Goal: Task Accomplishment & Management: Manage account settings

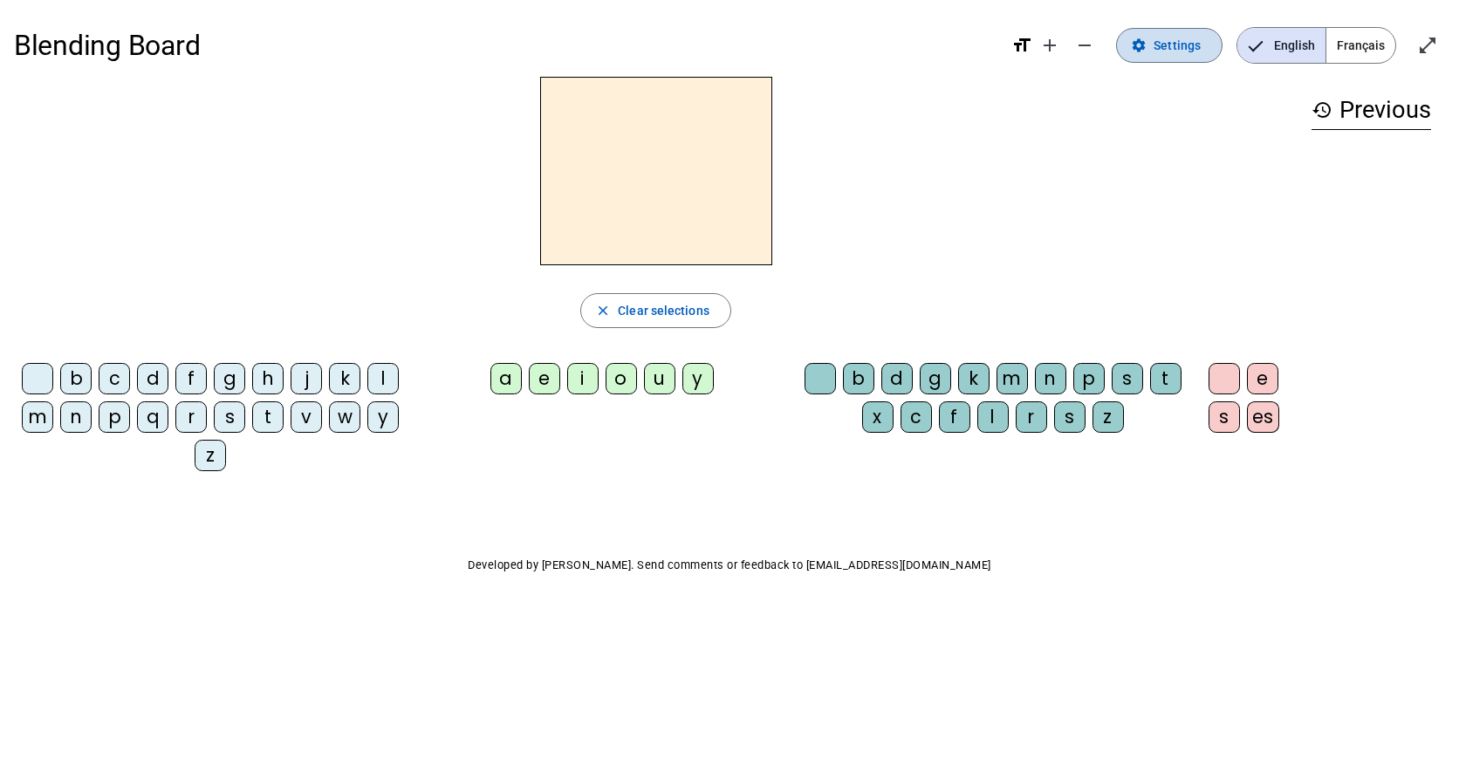
click at [1167, 51] on span "Settings" at bounding box center [1177, 45] width 47 height 21
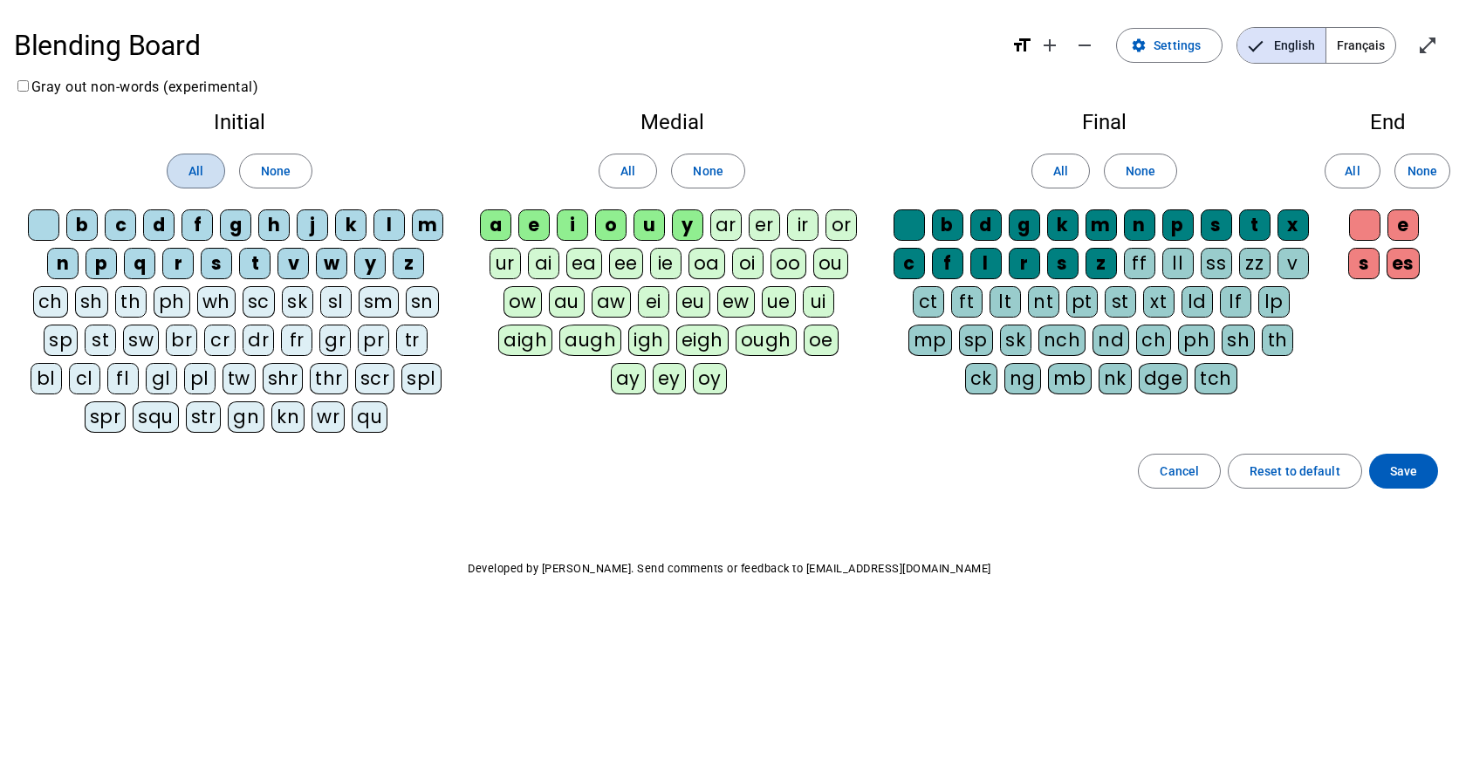
click at [219, 175] on span at bounding box center [196, 171] width 57 height 42
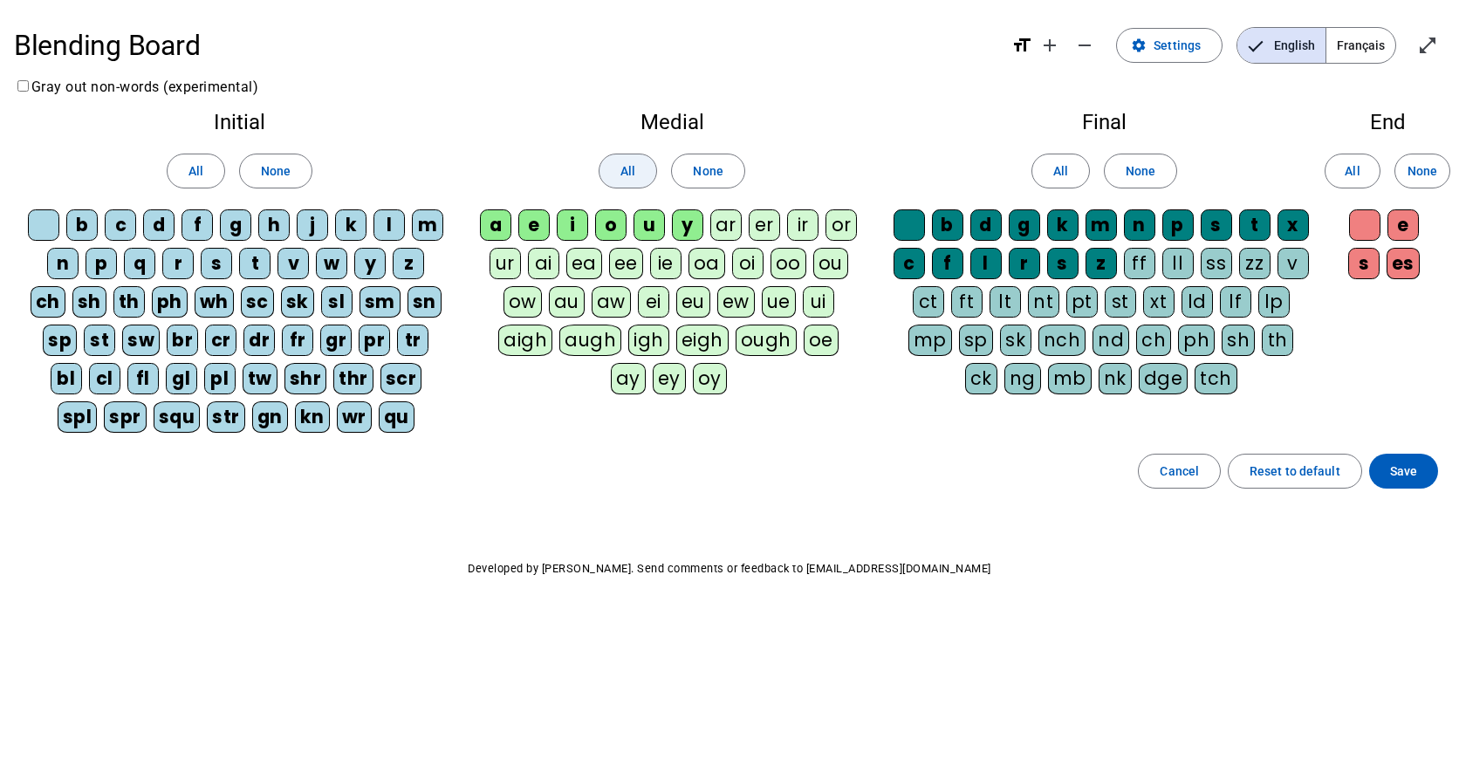
click at [639, 164] on span at bounding box center [628, 171] width 57 height 42
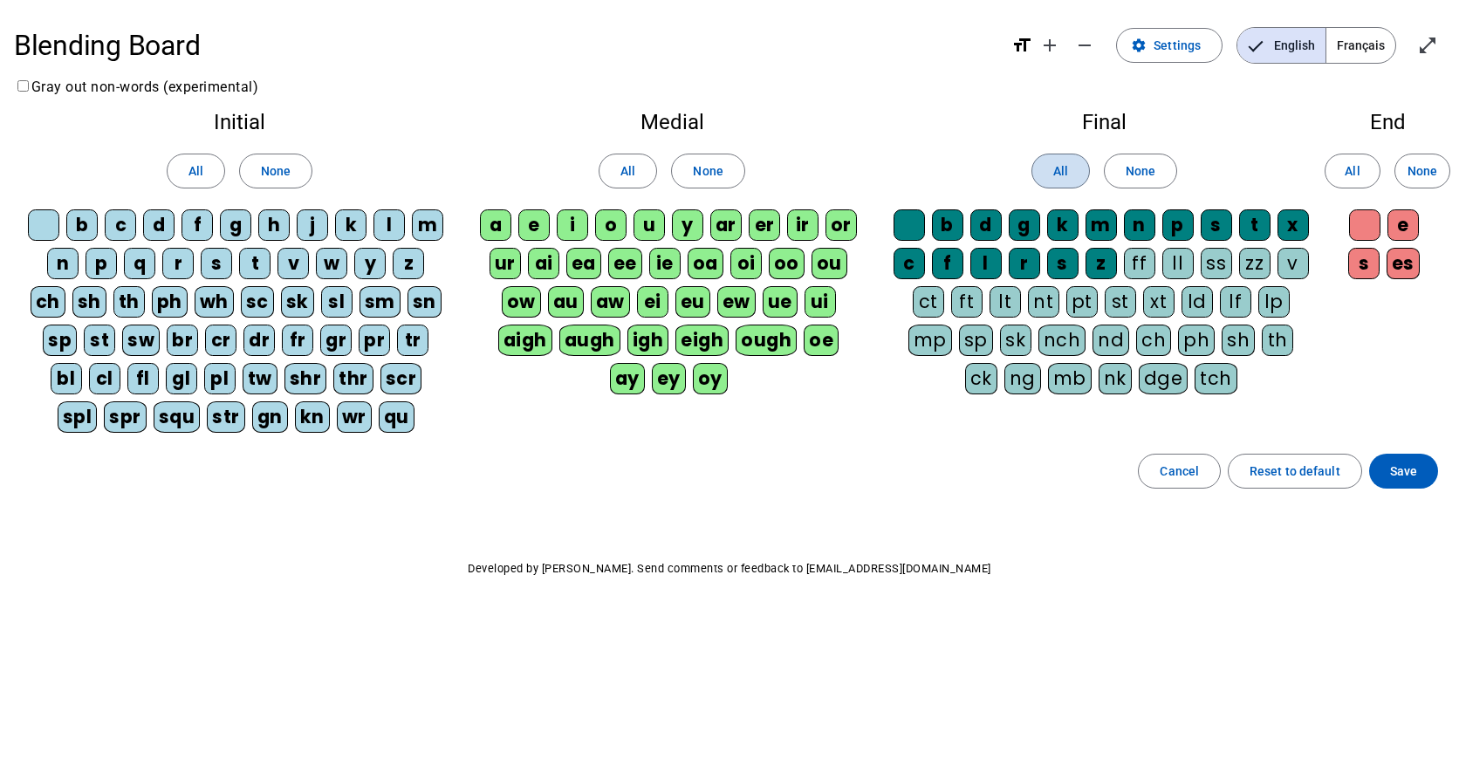
click at [1042, 169] on span at bounding box center [1061, 171] width 57 height 42
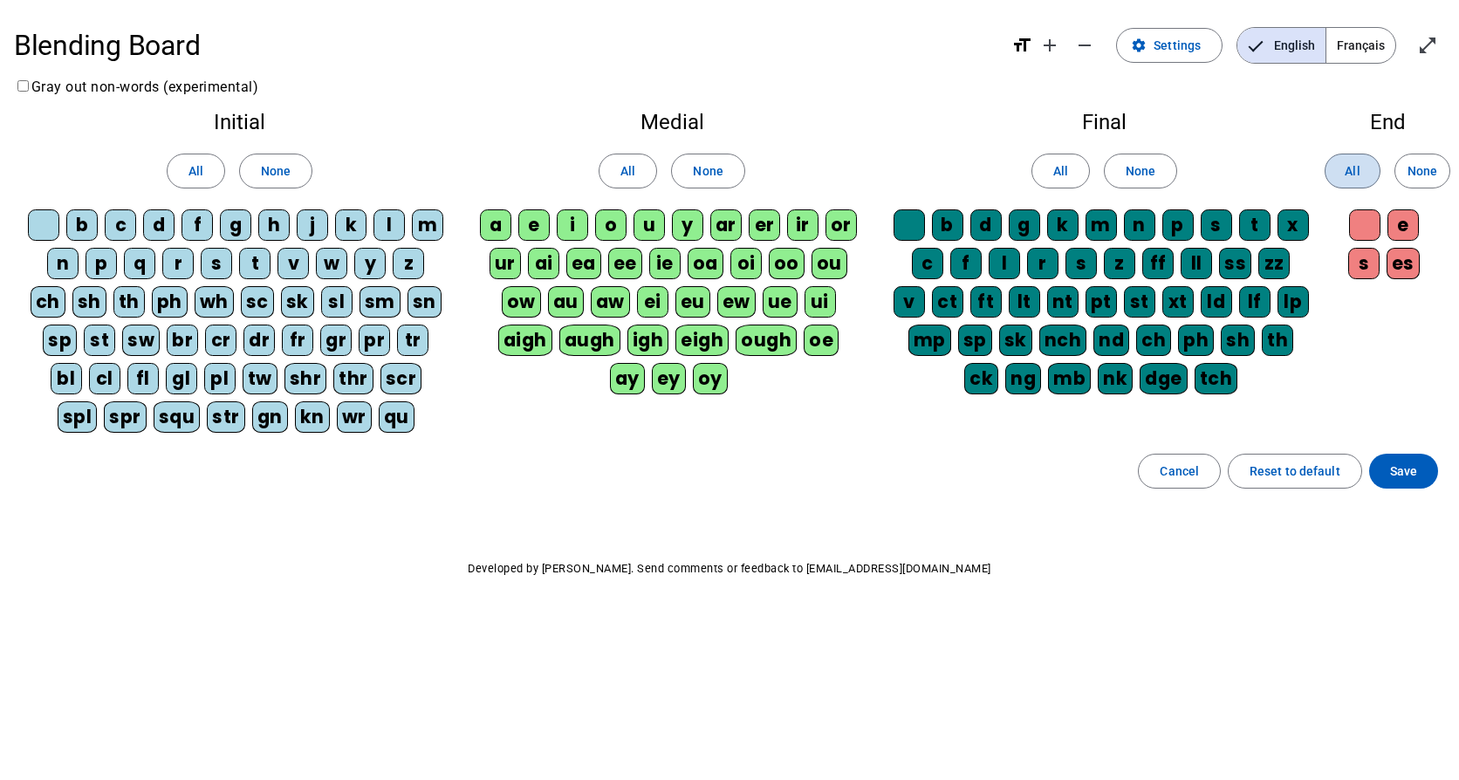
click at [1352, 174] on span "All" at bounding box center [1352, 171] width 15 height 21
click at [1404, 481] on span "Save" at bounding box center [1403, 471] width 27 height 21
